Goal: Task Accomplishment & Management: Use online tool/utility

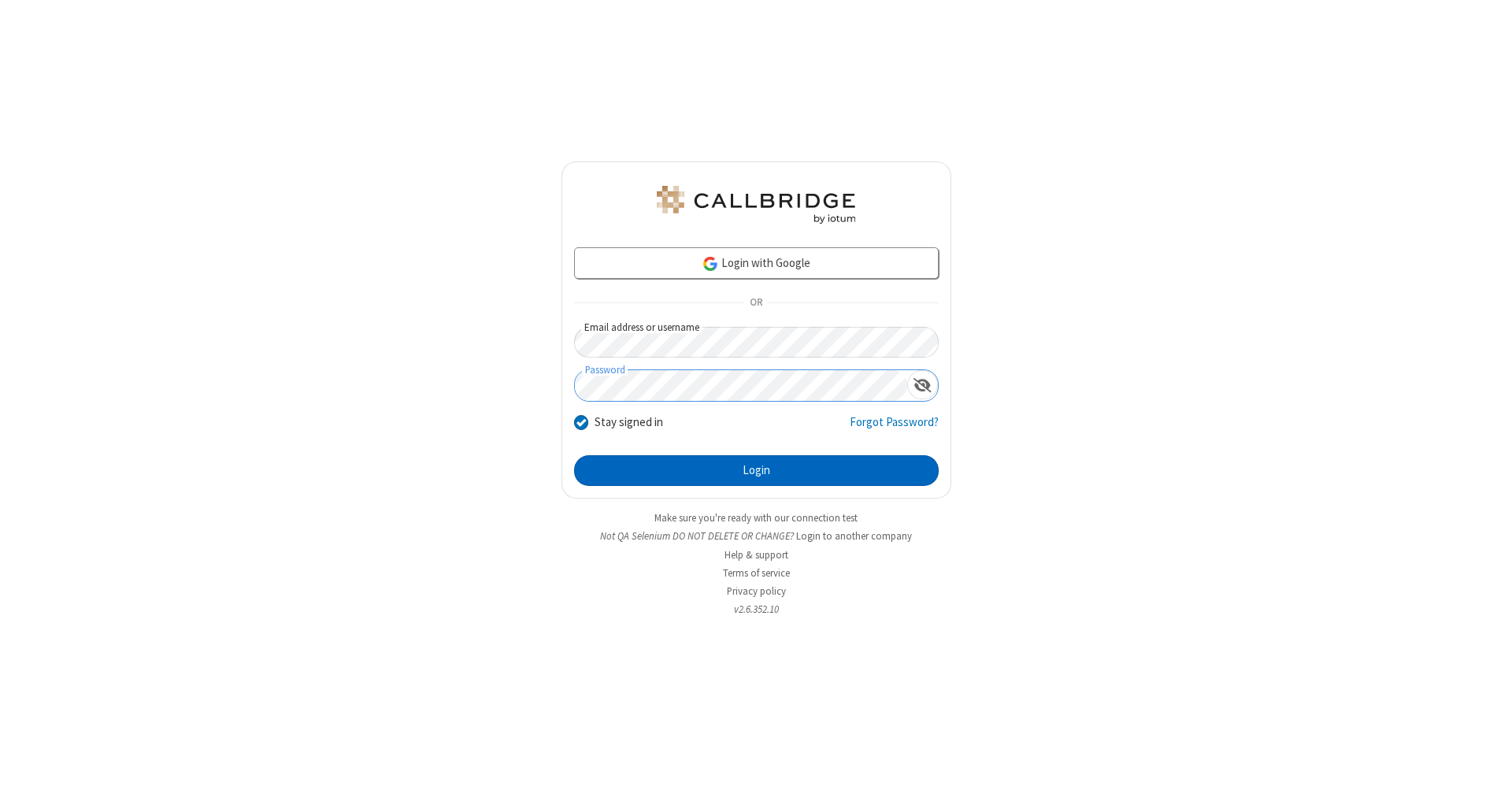
click at [756, 471] on button "Login" at bounding box center [756, 471] width 365 height 32
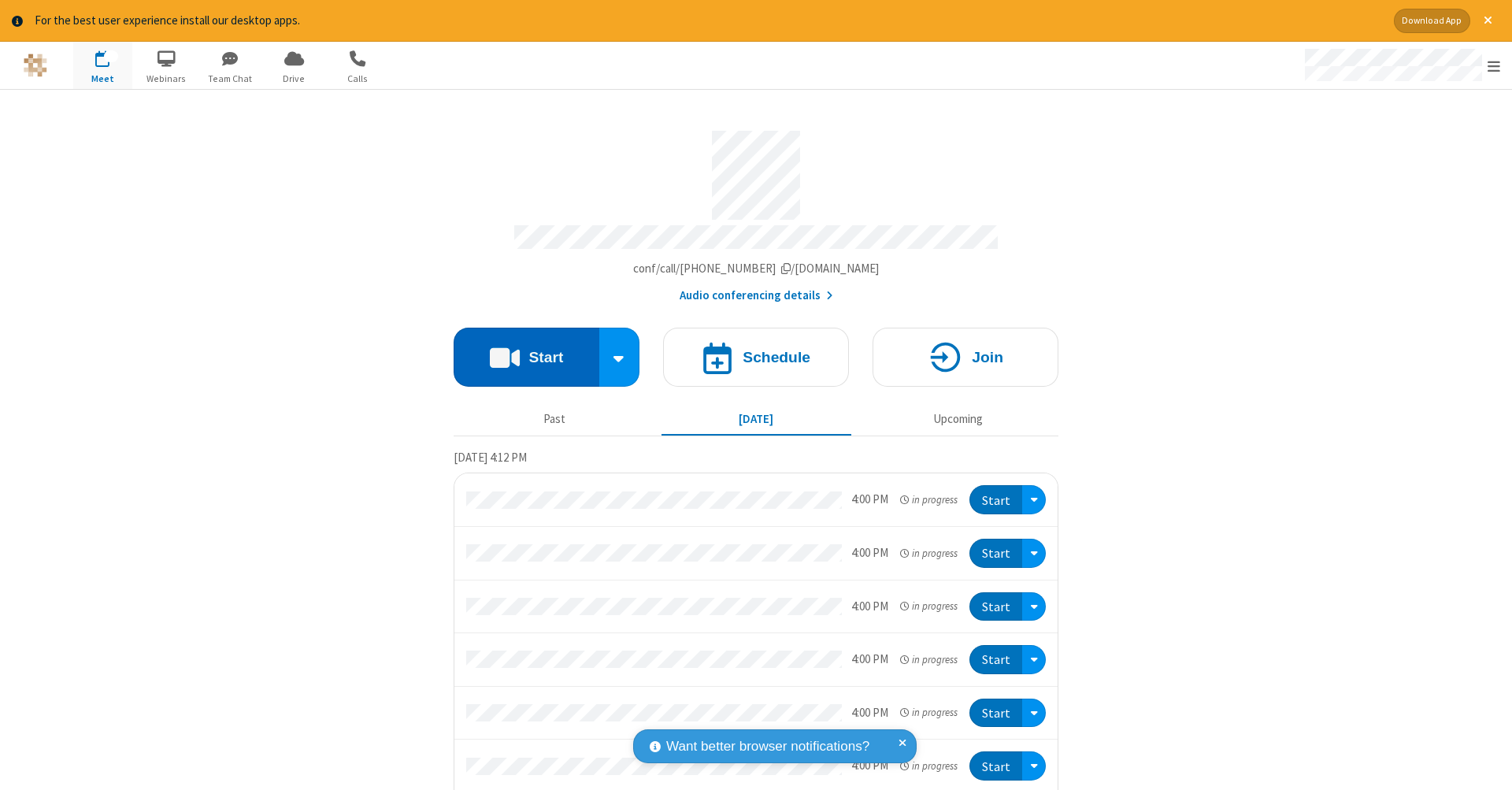
click at [520, 349] on button "Start" at bounding box center [526, 357] width 145 height 59
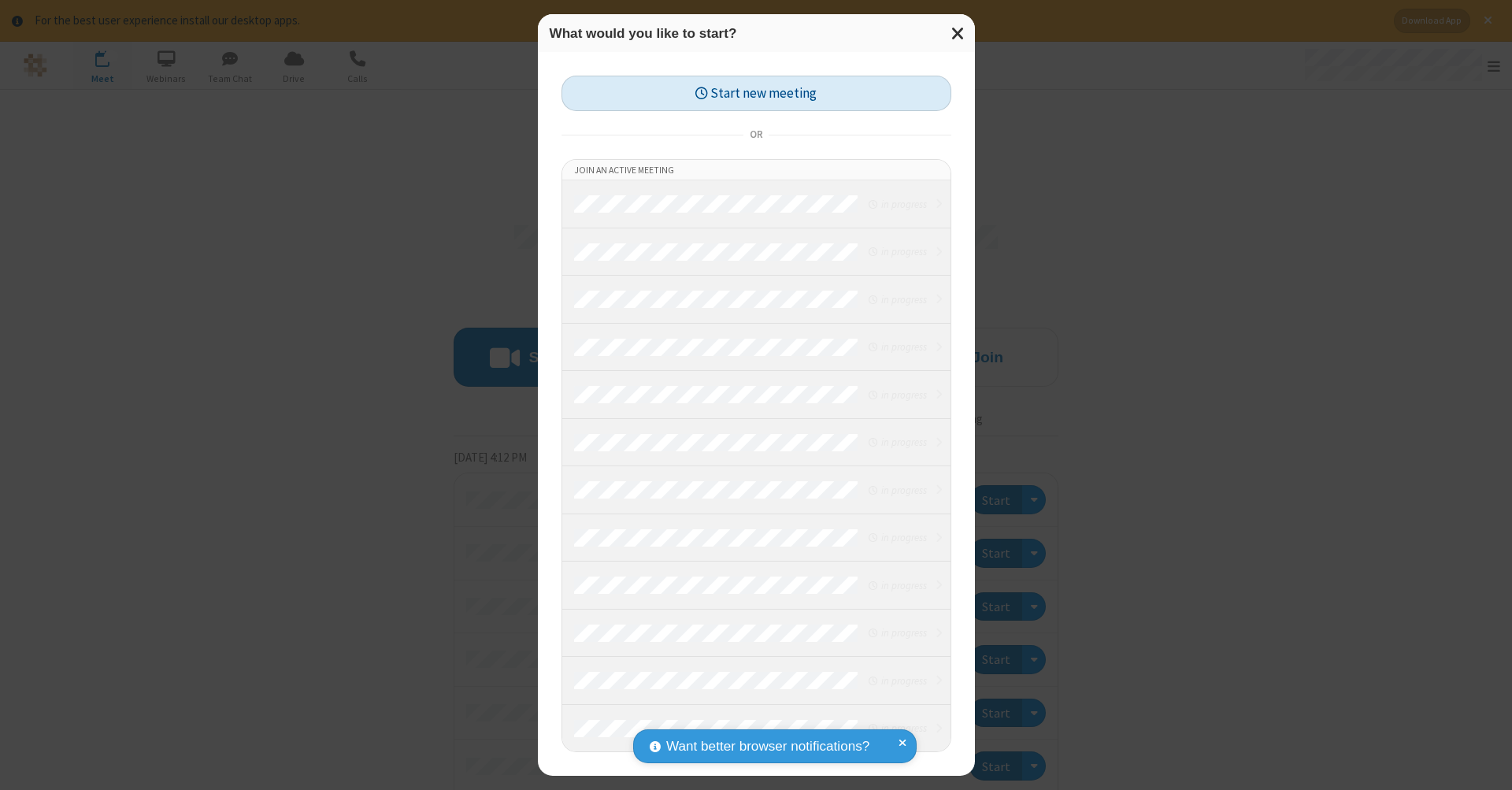
click at [756, 93] on button "Start new meeting" at bounding box center [757, 94] width 390 height 36
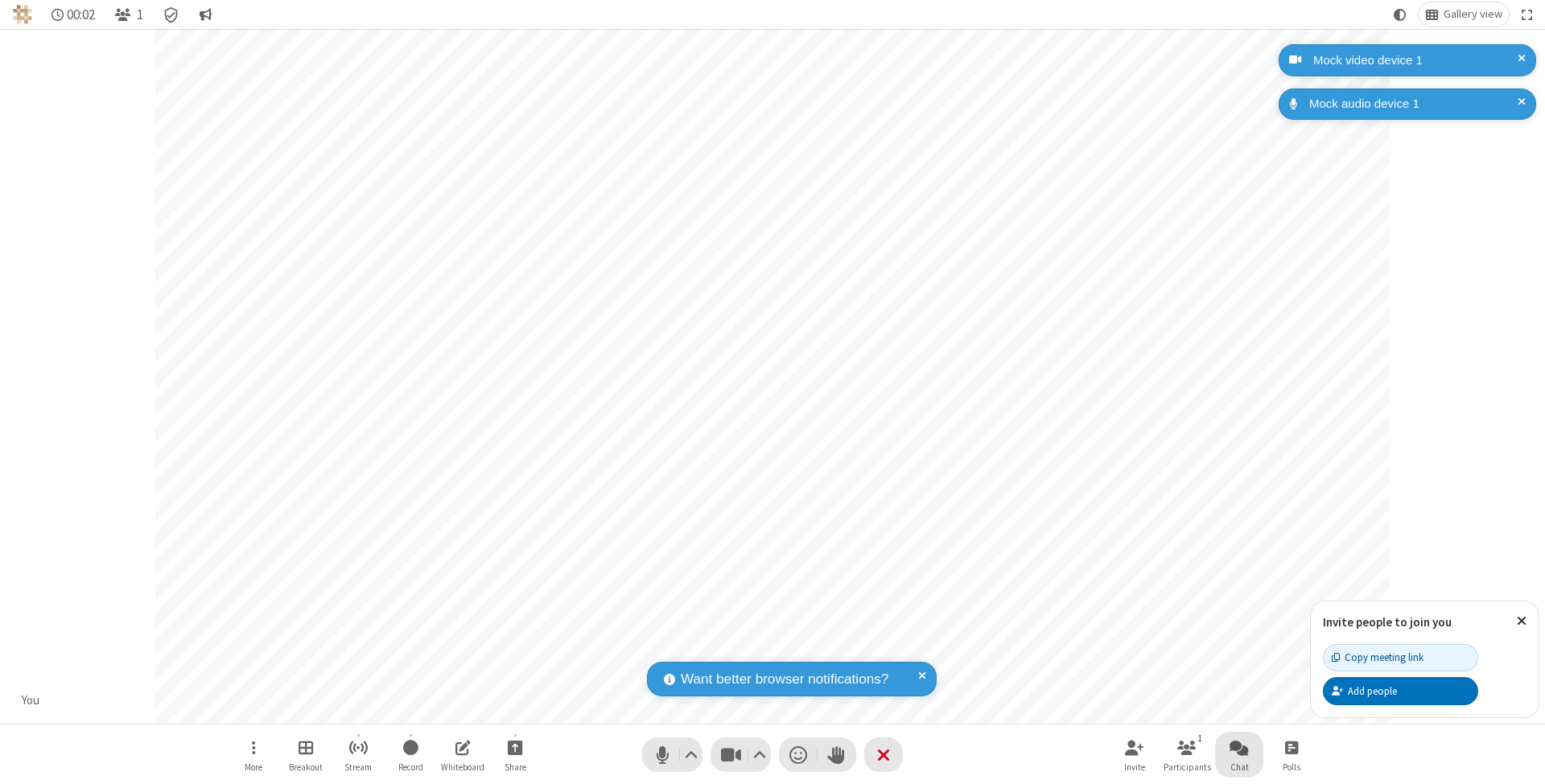
click at [1238, 748] on span "Open chat" at bounding box center [1239, 748] width 19 height 20
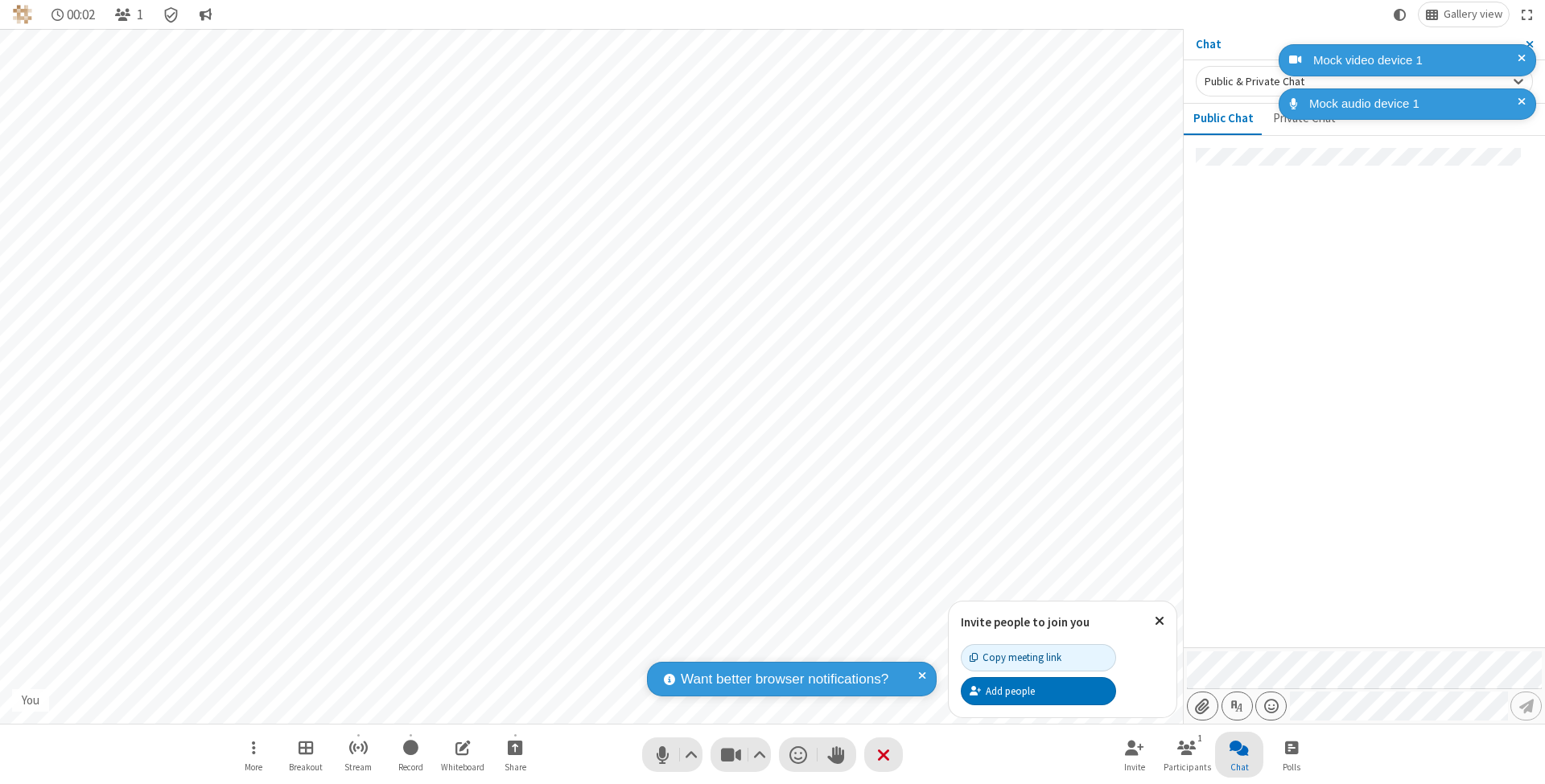
type input "C:\fakepath\doc_test.docx"
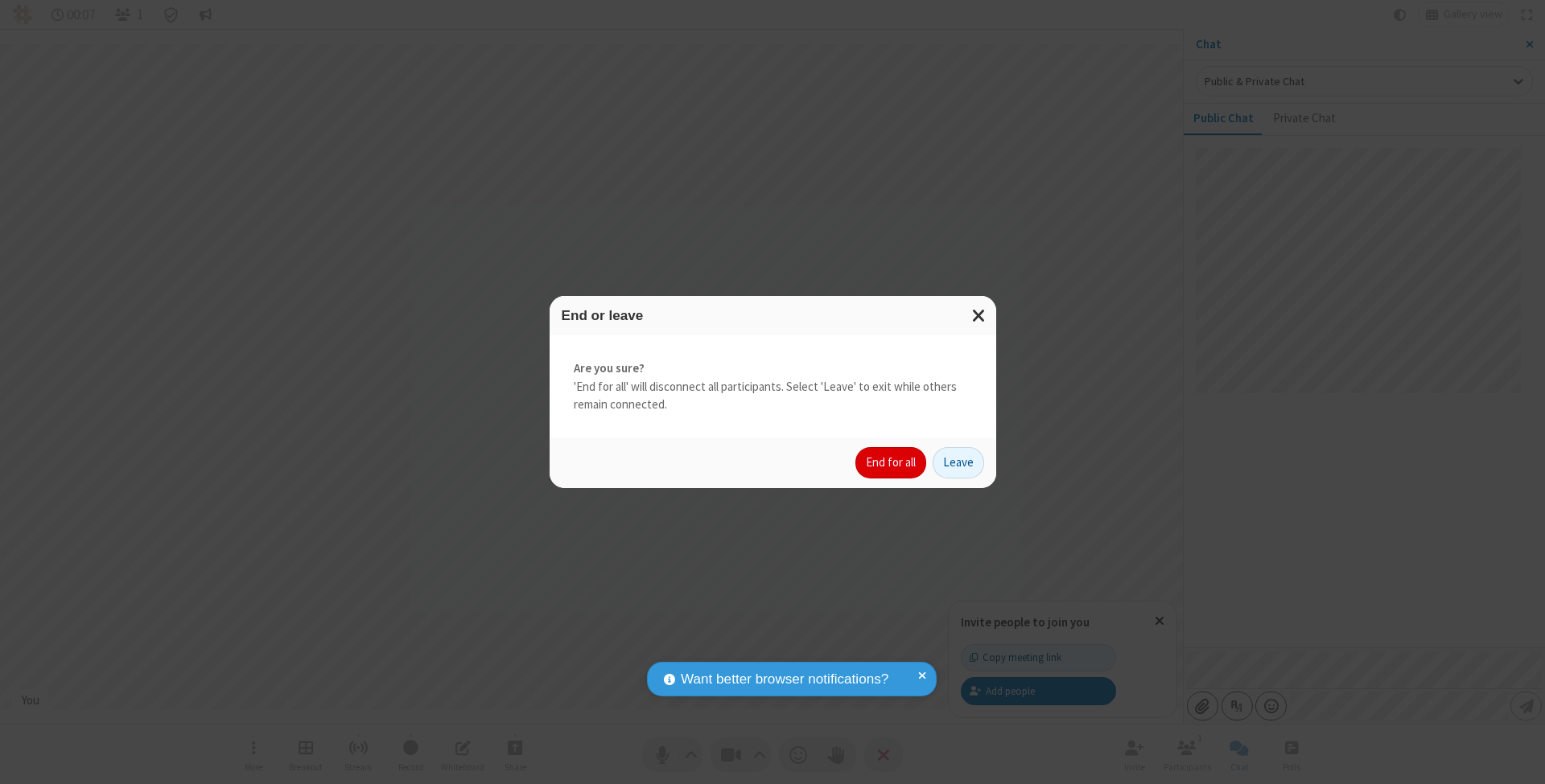
click at [891, 462] on button "End for all" at bounding box center [890, 464] width 71 height 33
